Goal: Check status: Check status

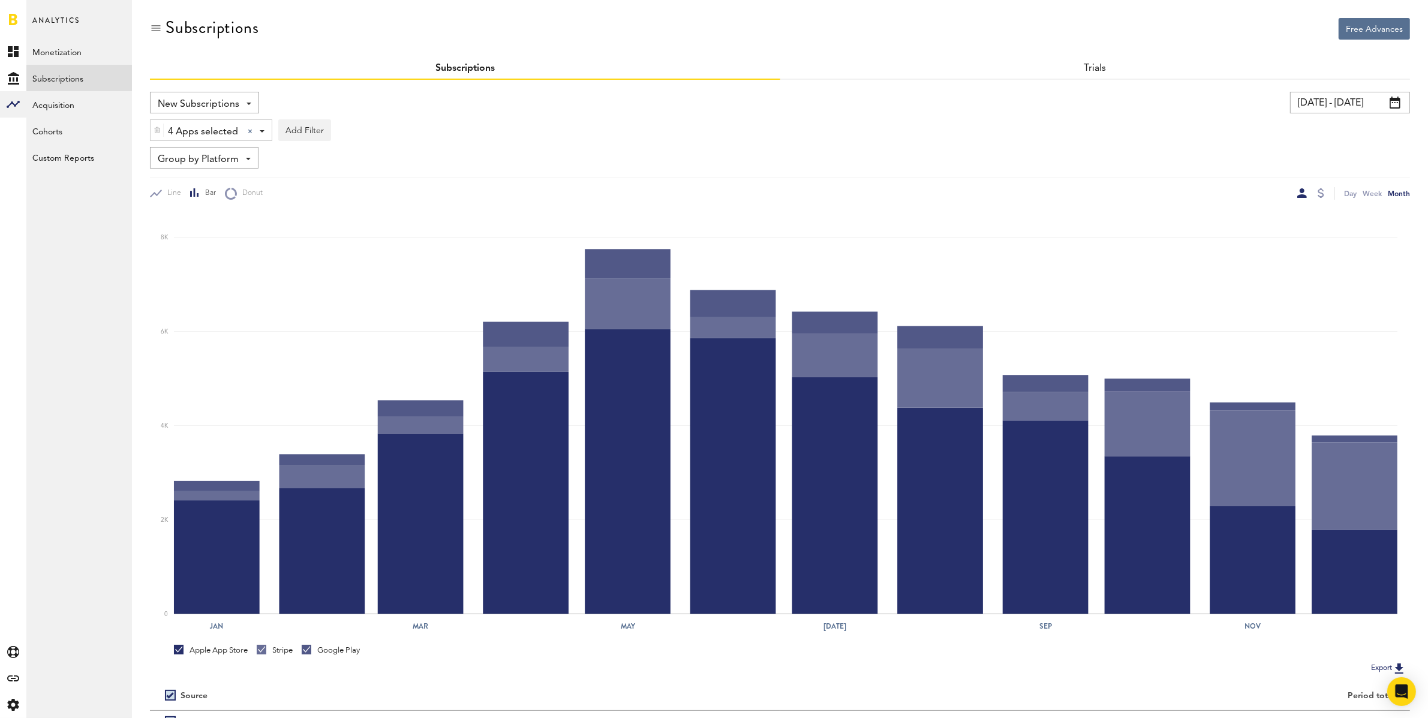
click at [1319, 106] on input "[DATE] - [DATE]" at bounding box center [1350, 103] width 120 height 22
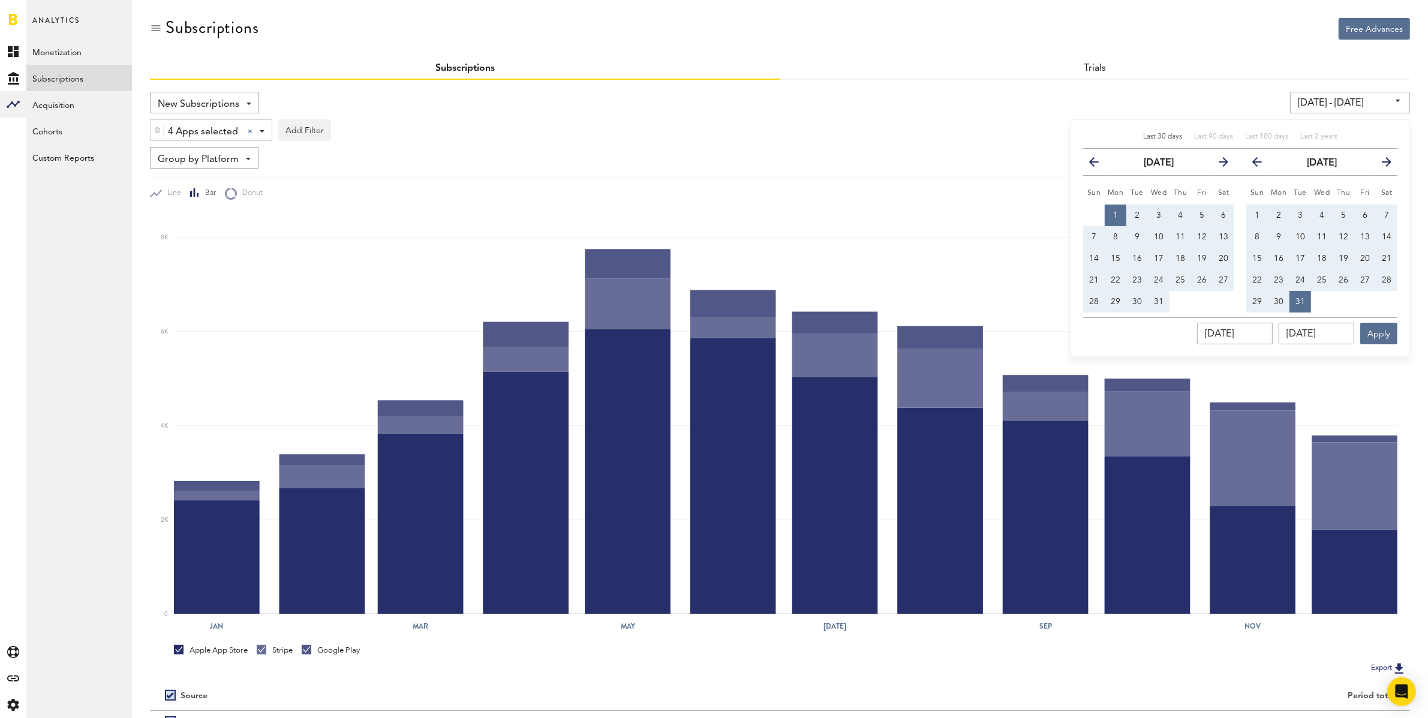
click at [1166, 137] on span "Last 30 days" at bounding box center [1162, 136] width 39 height 7
type input "[DATE] - [DATE]"
type input "[DATE]"
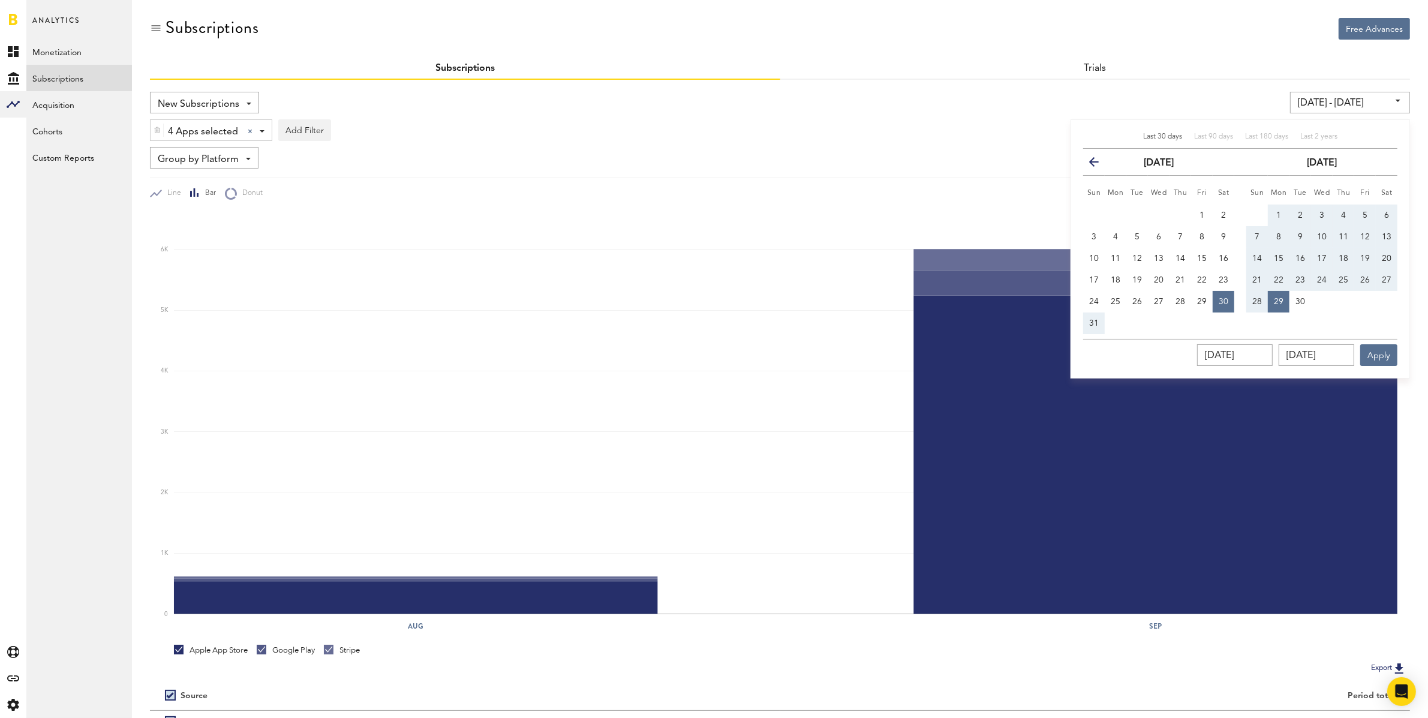
click at [1277, 212] on span "1" at bounding box center [1278, 215] width 5 height 8
type input "[DATE] - [DATE]"
type input "[DATE]"
click at [1302, 301] on span "30" at bounding box center [1300, 301] width 10 height 8
type input "[DATE] - [DATE]"
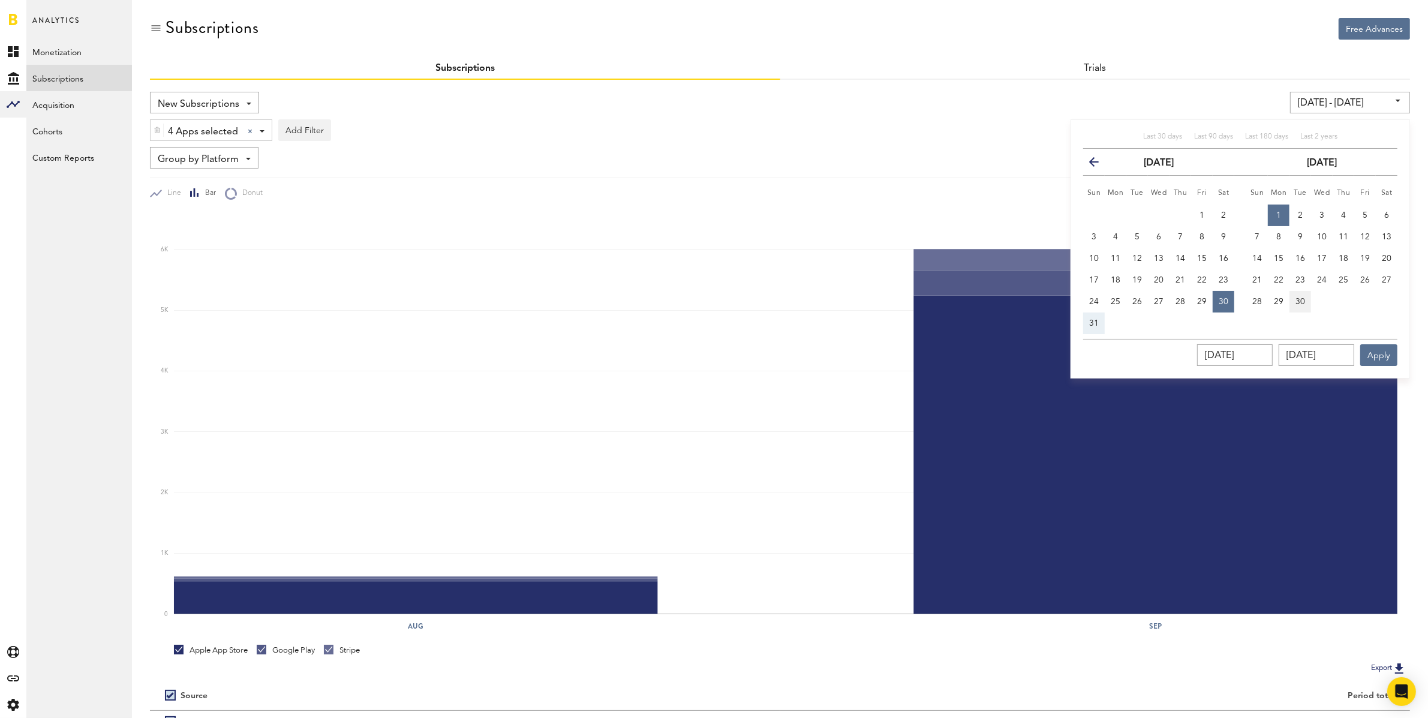
type input "[DATE]"
click at [1280, 211] on span "1" at bounding box center [1278, 215] width 5 height 8
type input "[DATE] - [DATE]"
type input "[DATE]"
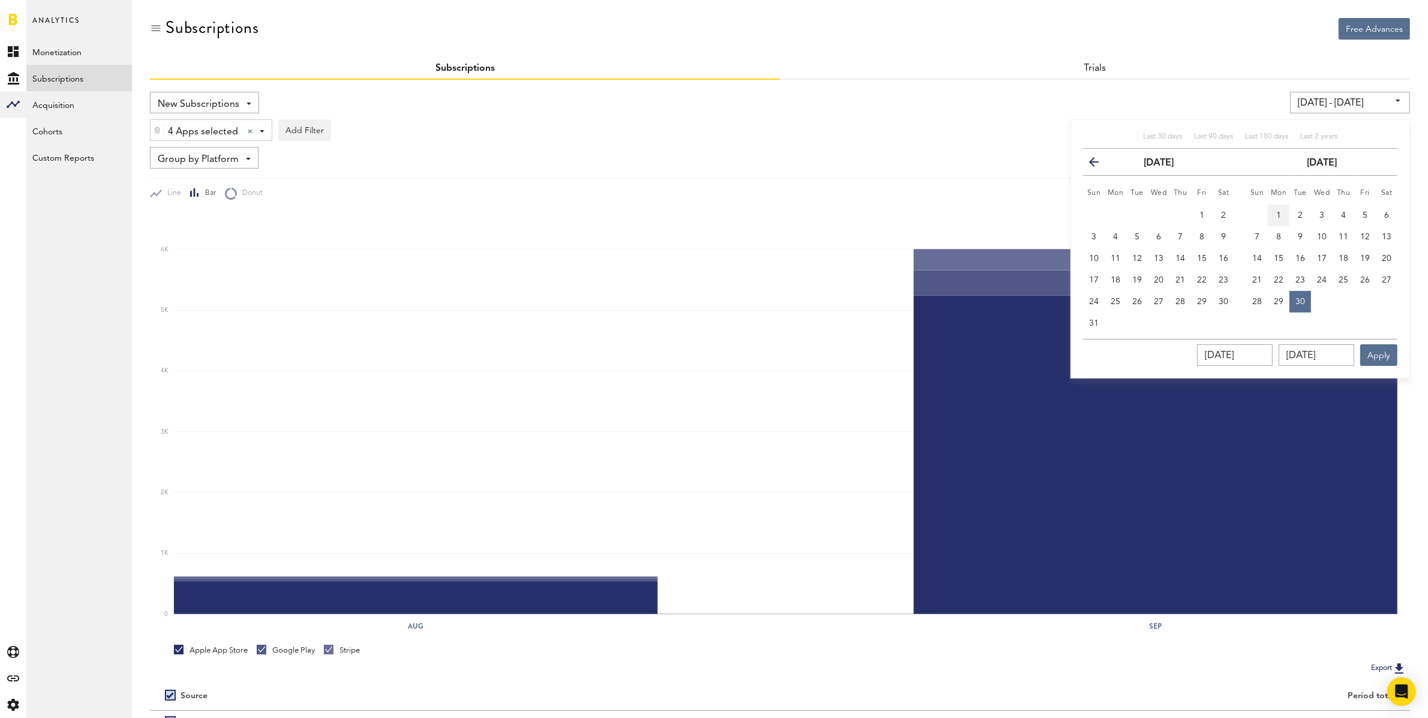
type input "[DATE]"
click at [1301, 302] on span "30" at bounding box center [1300, 301] width 10 height 8
type input "[DATE] - [DATE]"
type input "[DATE]"
click at [1280, 300] on span "29" at bounding box center [1279, 301] width 10 height 8
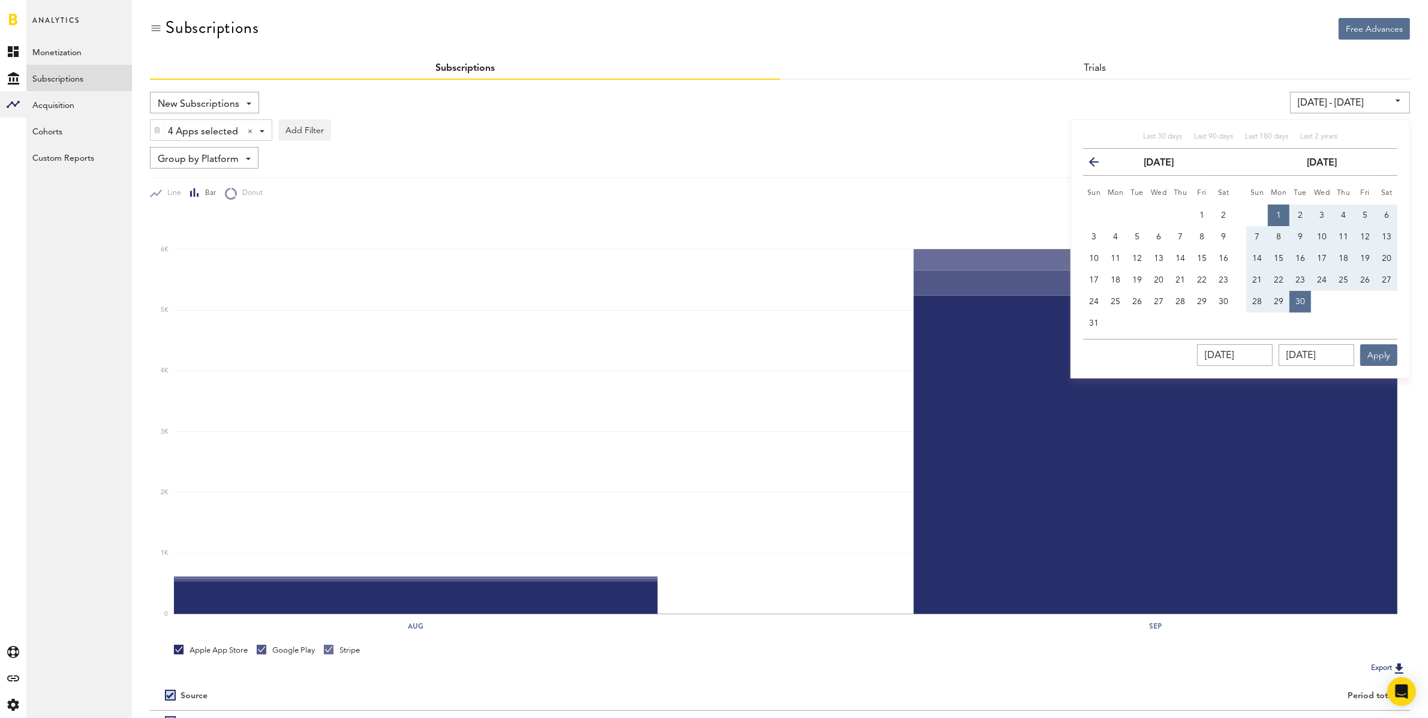
type input "[DATE] - [DATE]"
type input "[DATE]"
drag, startPoint x: 1281, startPoint y: 207, endPoint x: 1276, endPoint y: 308, distance: 100.3
click at [1281, 207] on button "1" at bounding box center [1279, 215] width 22 height 22
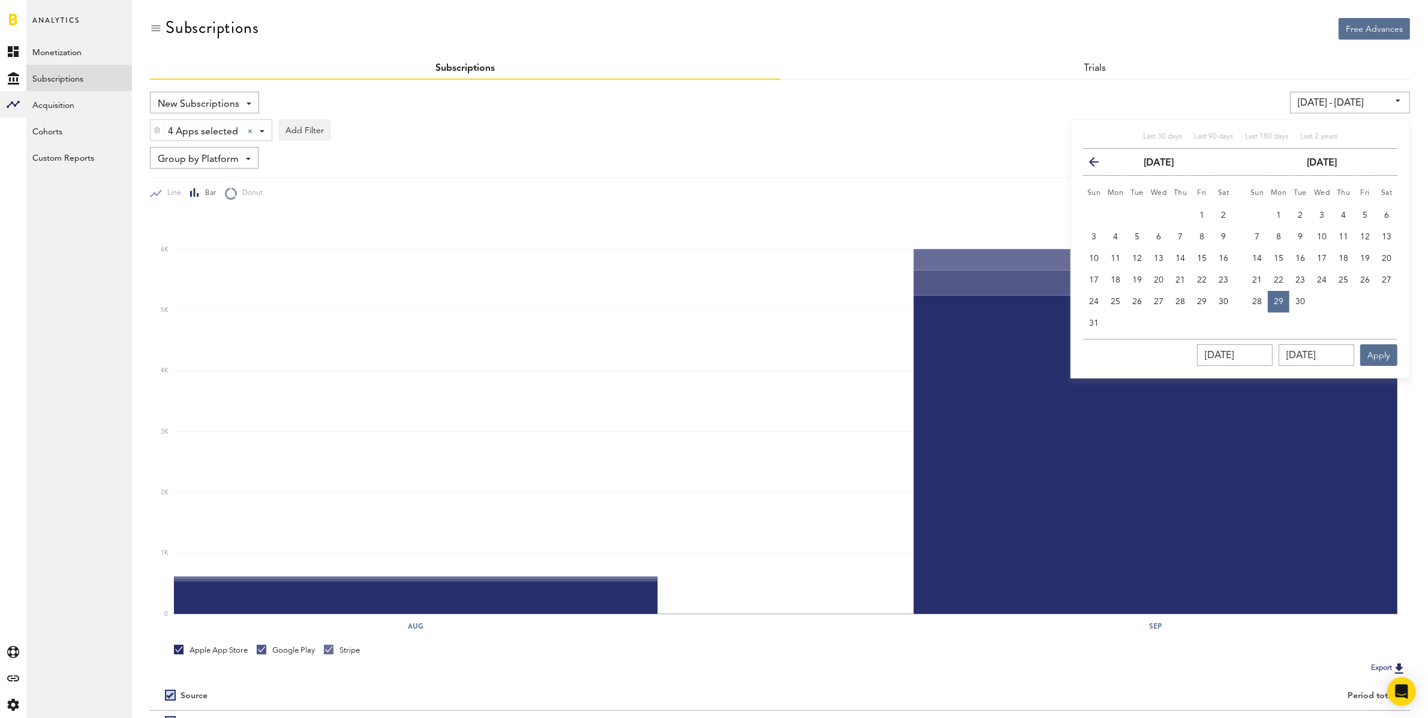
type input "[DATE] - [DATE]"
type input "[DATE]"
click at [1282, 301] on span "29" at bounding box center [1279, 301] width 10 height 8
type input "[DATE] - [DATE]"
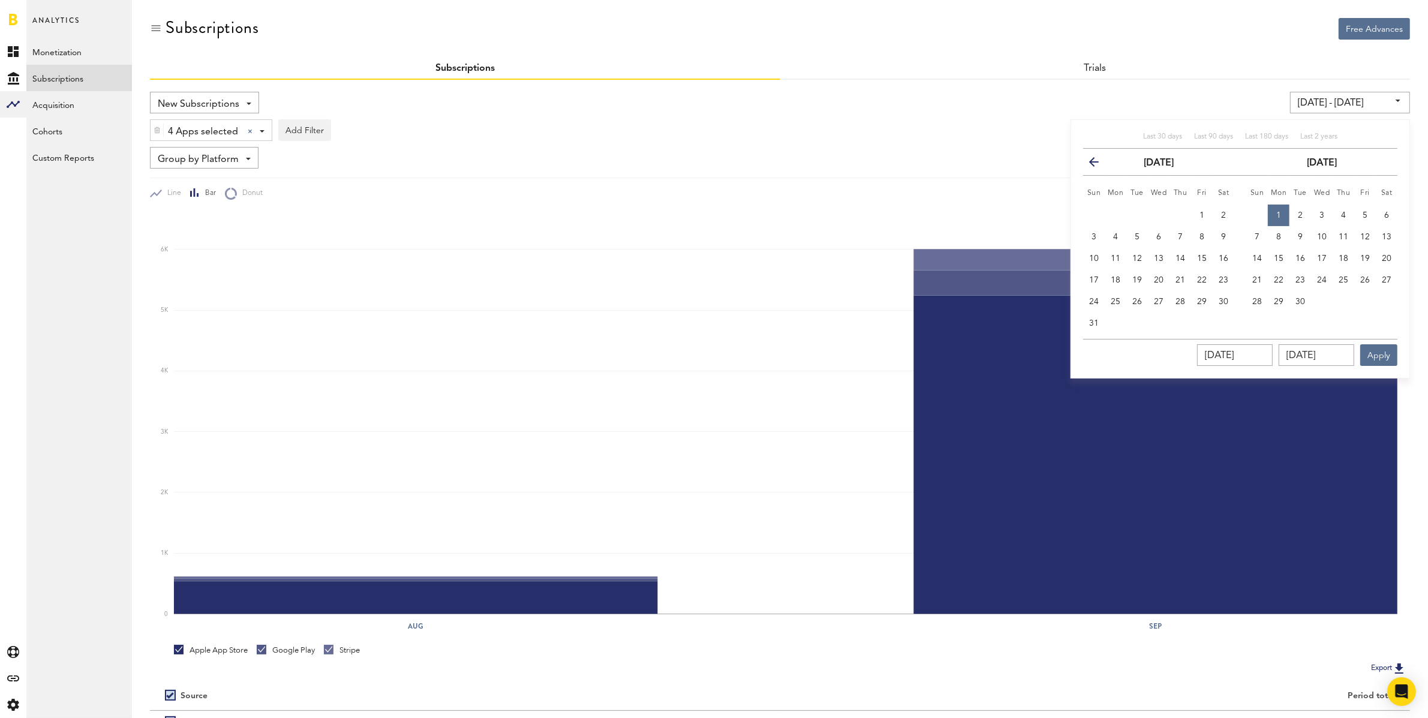
type input "[DATE]"
click at [1376, 356] on button "Apply" at bounding box center [1378, 355] width 37 height 22
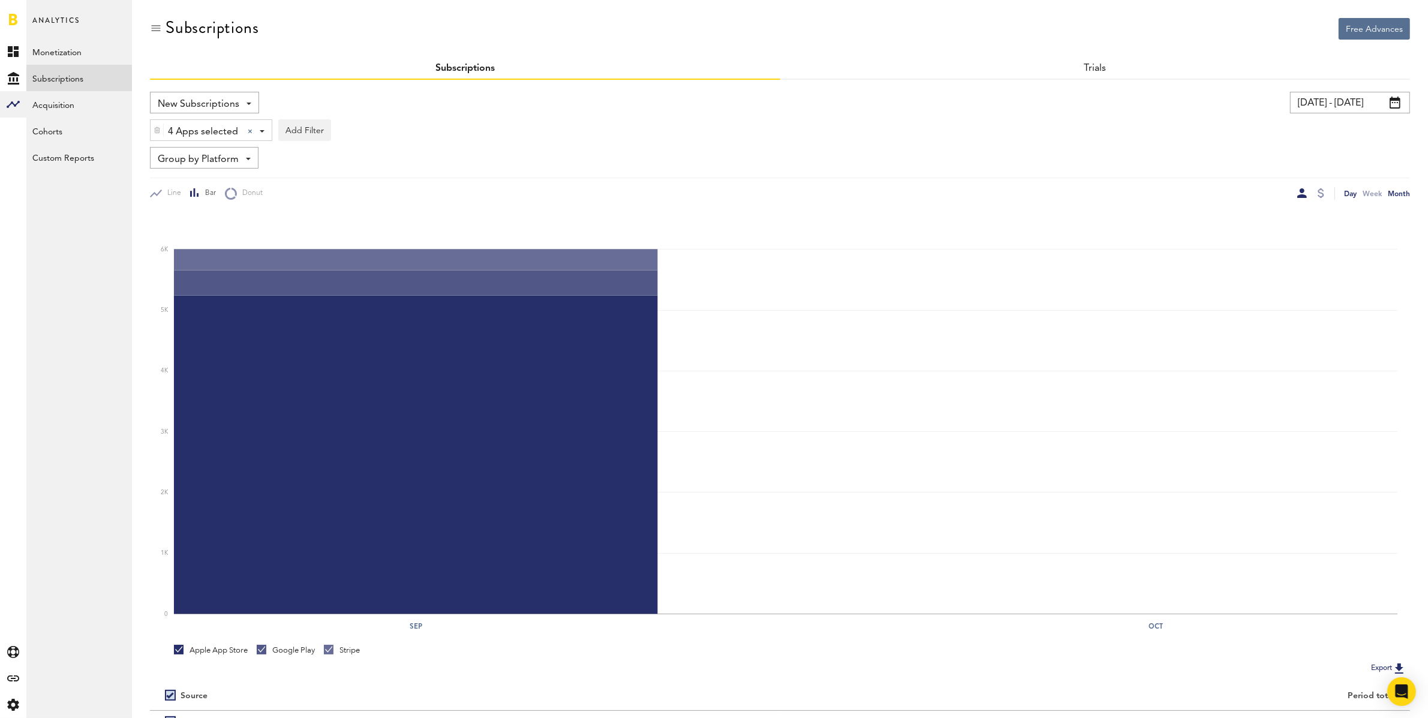
click at [1350, 195] on div "Day" at bounding box center [1350, 193] width 13 height 13
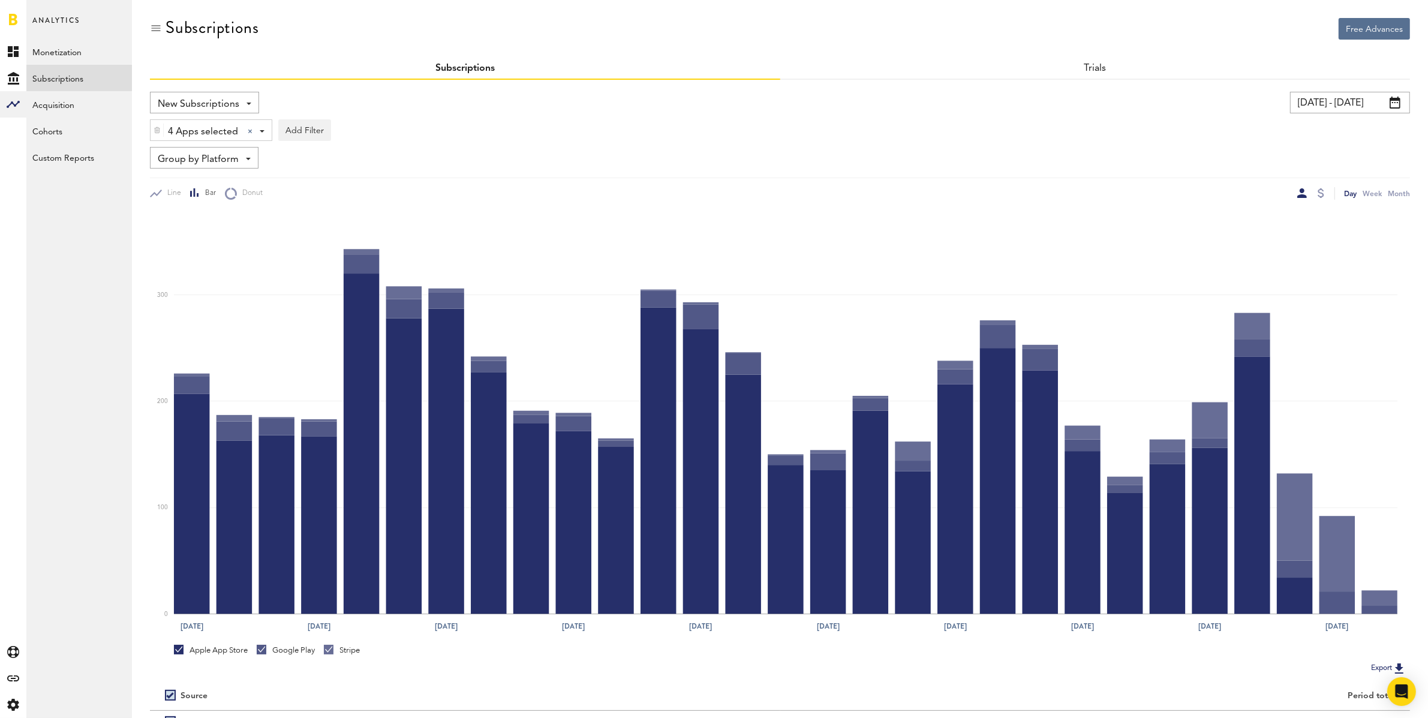
click at [1327, 99] on input "[DATE] - [DATE]" at bounding box center [1350, 103] width 120 height 22
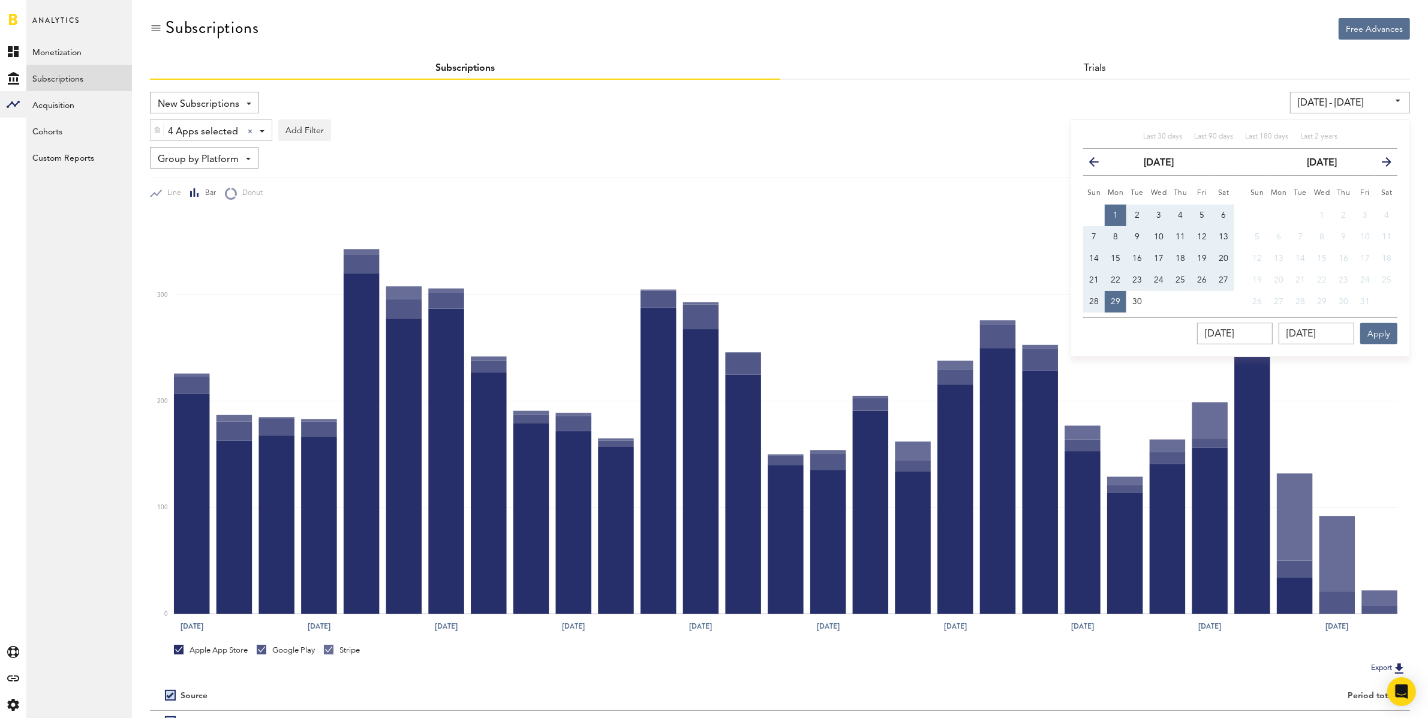
click at [1114, 209] on button "1" at bounding box center [1115, 215] width 22 height 22
click at [1202, 279] on span "26" at bounding box center [1202, 280] width 10 height 8
type input "[DATE] - [DATE]"
type input "[DATE]"
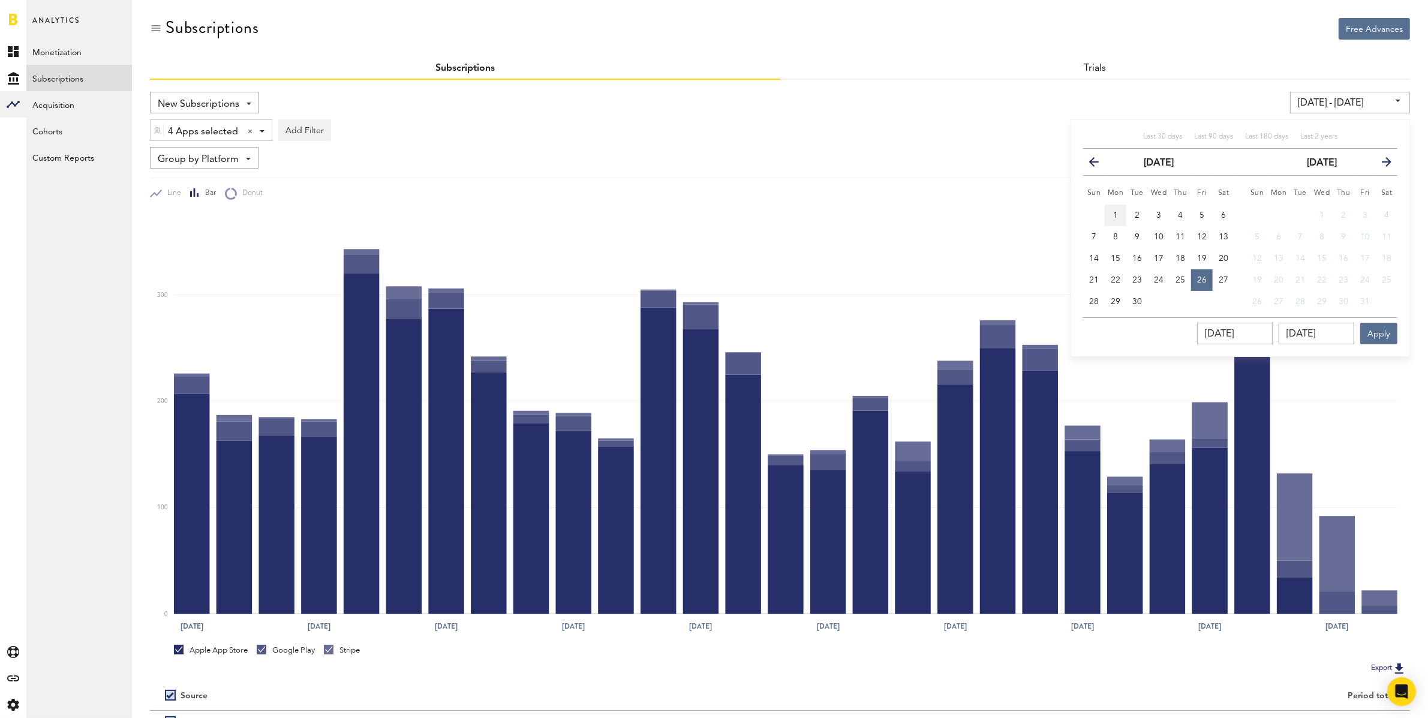
drag, startPoint x: 1109, startPoint y: 208, endPoint x: 1114, endPoint y: 212, distance: 6.5
click at [1109, 208] on button "1" at bounding box center [1115, 215] width 22 height 22
type input "[DATE] - [DATE]"
type input "[DATE]"
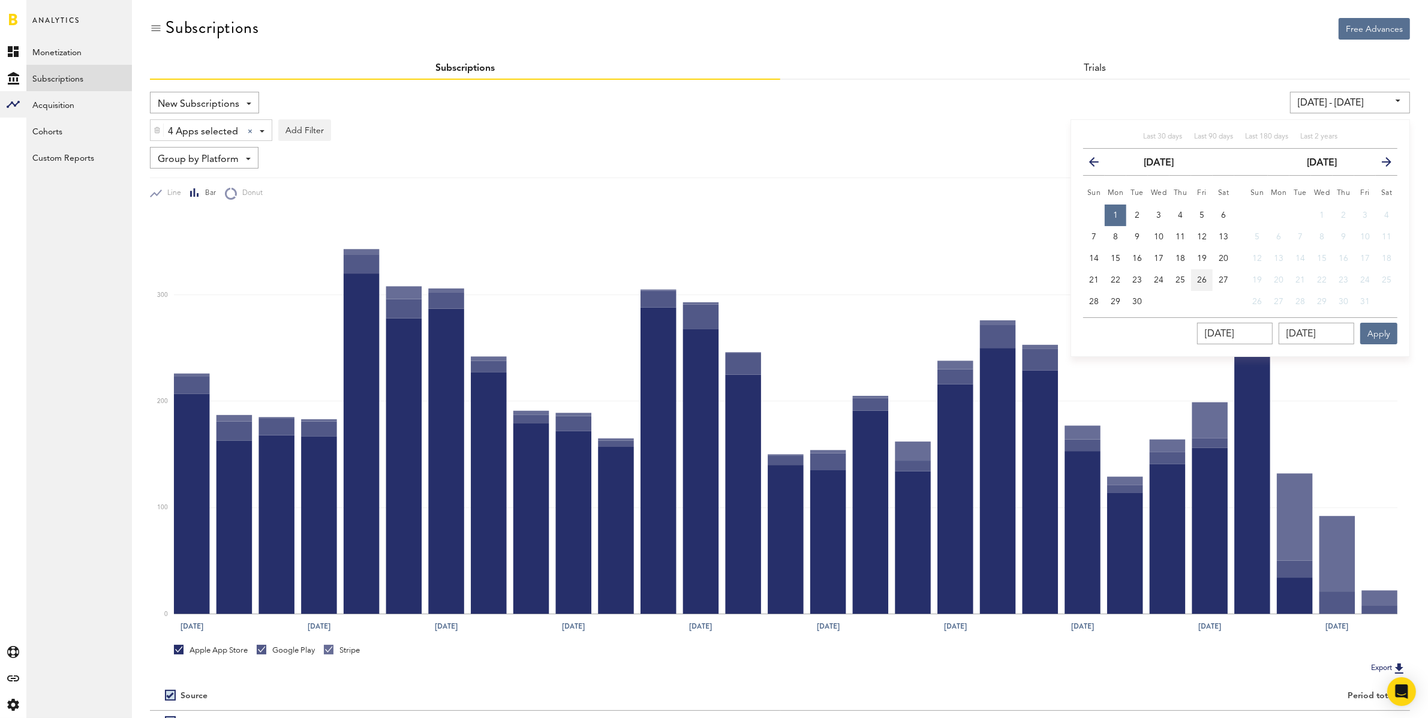
click at [1196, 274] on button "26" at bounding box center [1202, 280] width 22 height 22
type input "[DATE] - [DATE]"
type input "[DATE]"
click at [1386, 330] on button "Apply" at bounding box center [1378, 334] width 37 height 22
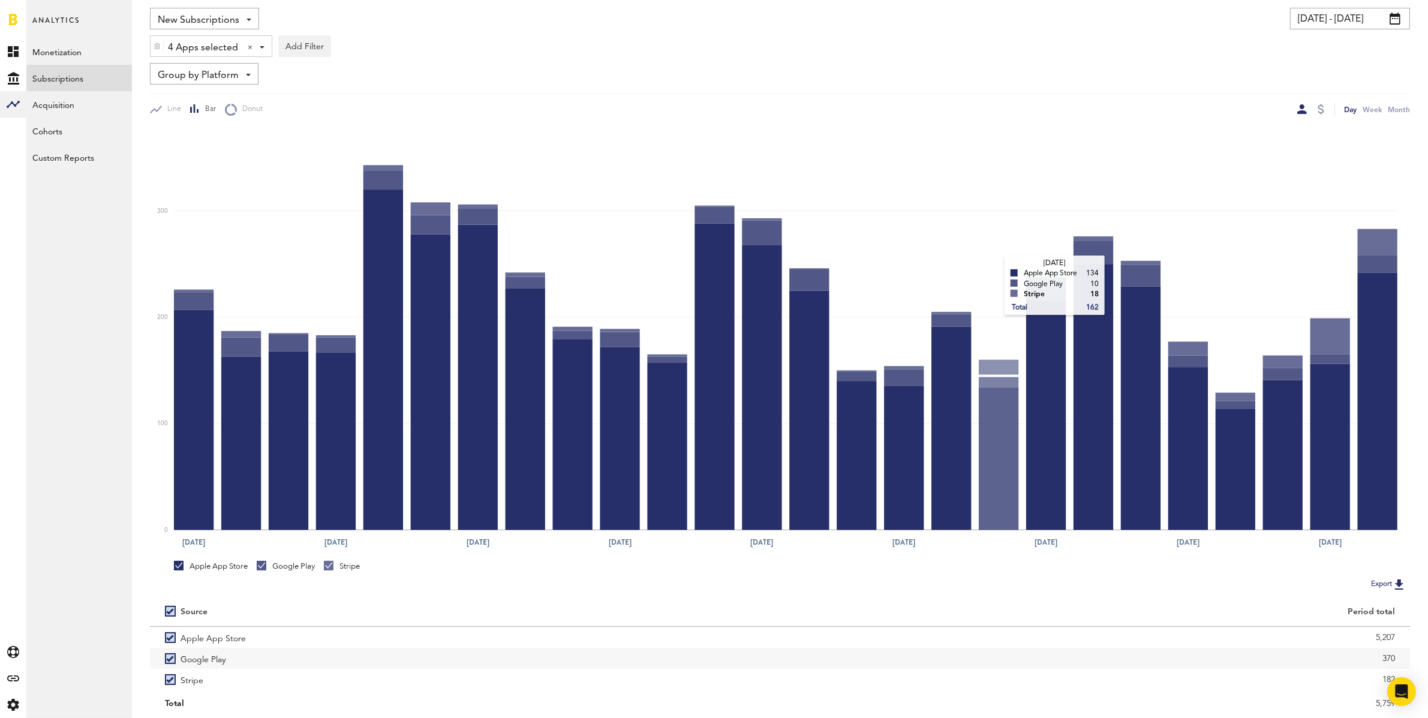
scroll to position [121, 0]
